Goal: Find specific page/section: Locate a particular part of the current website

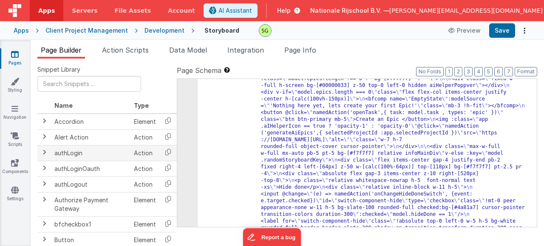
scroll to position [51, 0]
click at [22, 139] on link "Scripts" at bounding box center [15, 140] width 31 height 17
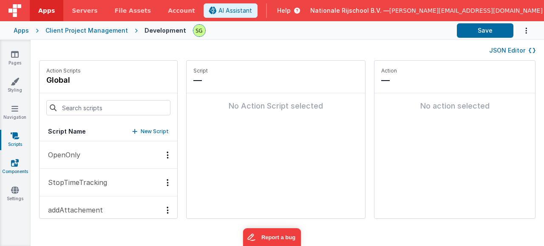
click at [20, 165] on link "Components" at bounding box center [15, 167] width 31 height 17
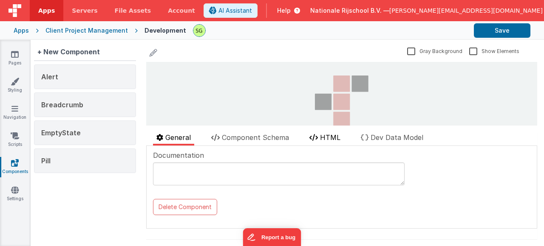
click at [336, 138] on span "HTML" at bounding box center [330, 137] width 20 height 8
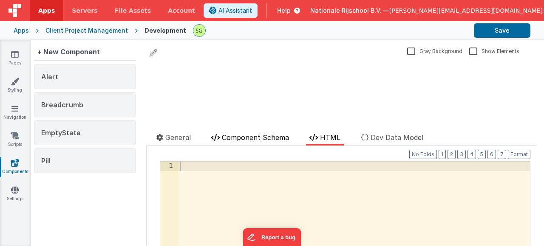
click at [283, 136] on span "Component Schema" at bounding box center [255, 137] width 67 height 8
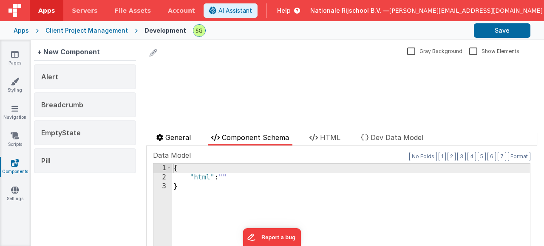
click at [185, 135] on span "General" at bounding box center [177, 137] width 25 height 8
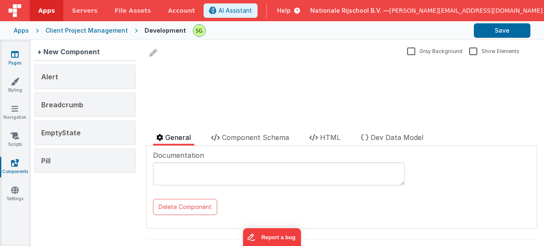
click at [23, 54] on link "Pages" at bounding box center [15, 58] width 31 height 17
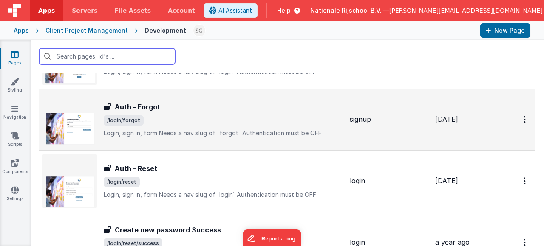
scroll to position [84, 0]
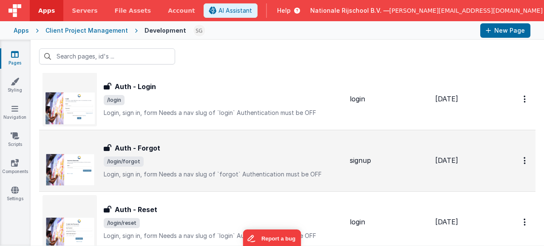
click at [255, 161] on span "/login/forgot" at bounding box center [223, 162] width 239 height 10
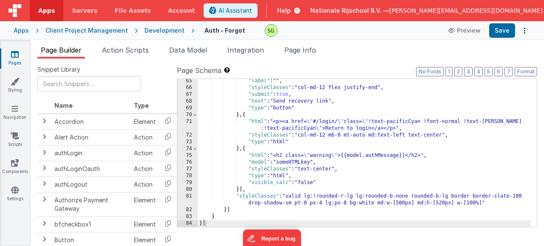
scroll to position [518, 0]
click at [531, 75] on button "Format" at bounding box center [525, 71] width 23 height 9
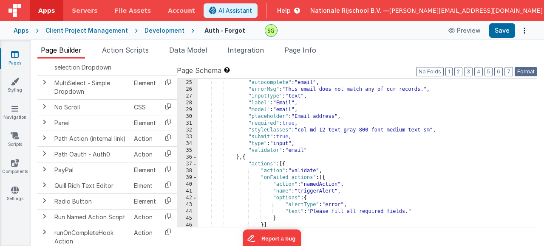
scroll to position [0, 0]
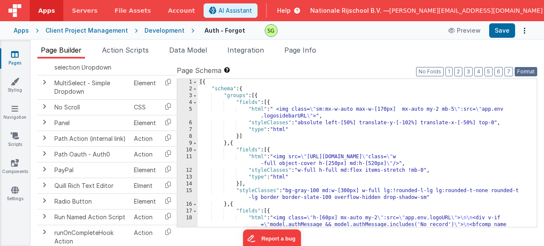
click at [530, 71] on button "Format" at bounding box center [525, 71] width 23 height 9
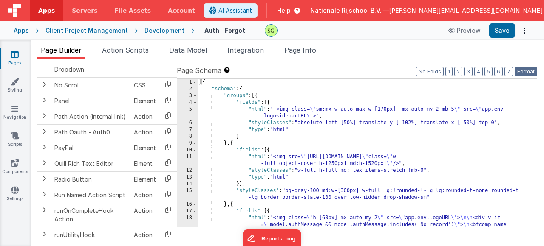
scroll to position [1128, 0]
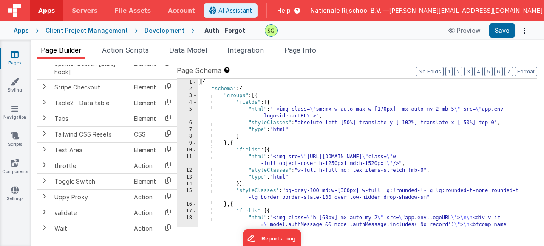
click at [65, 42] on div "Page Builder Action Scripts Data Model Integration Page Info Snippet Library Na…" at bounding box center [287, 143] width 513 height 206
click at [67, 49] on span "Page Builder" at bounding box center [61, 50] width 41 height 8
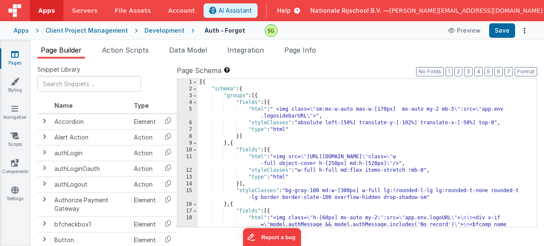
click at [16, 54] on icon at bounding box center [15, 54] width 8 height 8
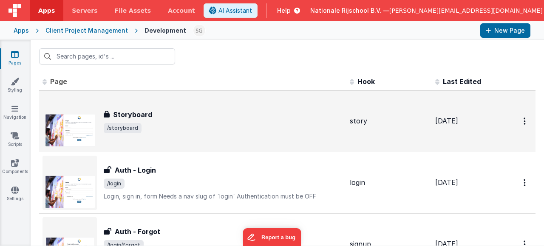
click at [248, 114] on div "Storyboard" at bounding box center [223, 115] width 239 height 10
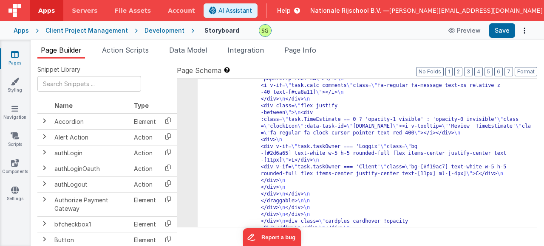
scroll to position [5465, 0]
